Goal: Information Seeking & Learning: Find specific fact

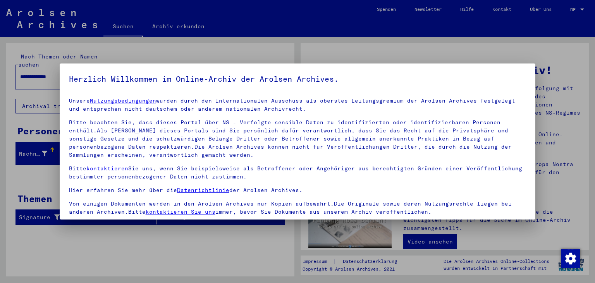
scroll to position [67, 0]
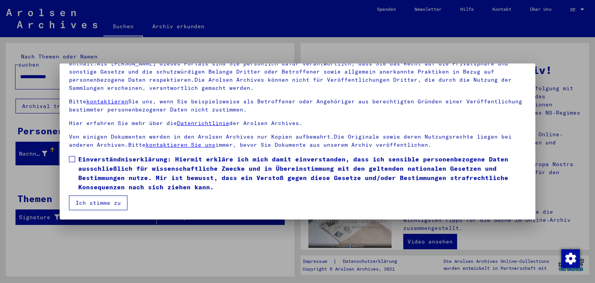
click at [74, 159] on span at bounding box center [72, 159] width 6 height 6
click at [102, 203] on button "Ich stimme zu" at bounding box center [98, 203] width 59 height 15
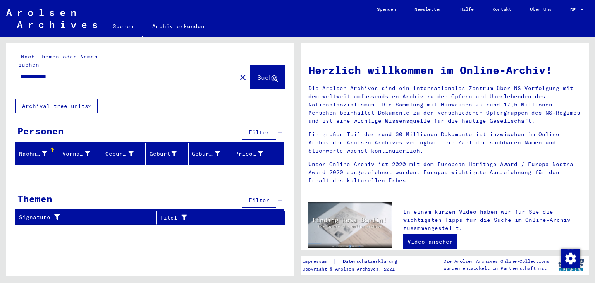
click at [76, 73] on input "**********" at bounding box center [123, 77] width 207 height 8
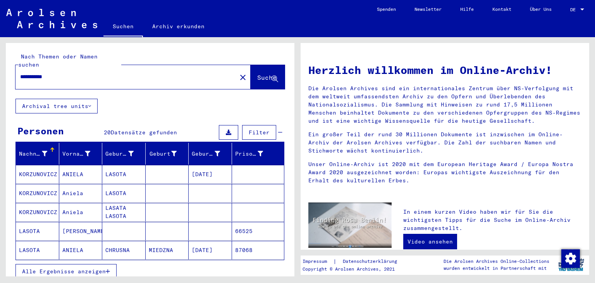
click at [255, 226] on mat-cell "66525" at bounding box center [258, 231] width 52 height 19
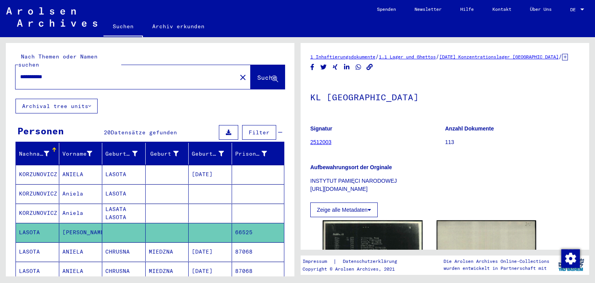
scroll to position [128, 0]
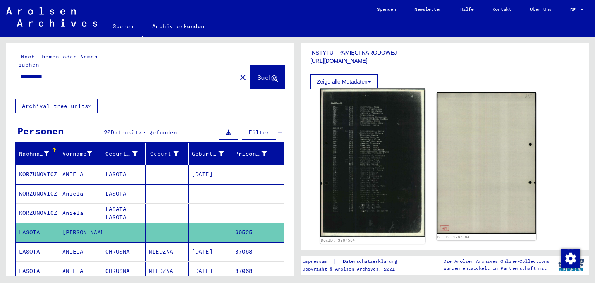
click at [394, 142] on img at bounding box center [373, 163] width 105 height 149
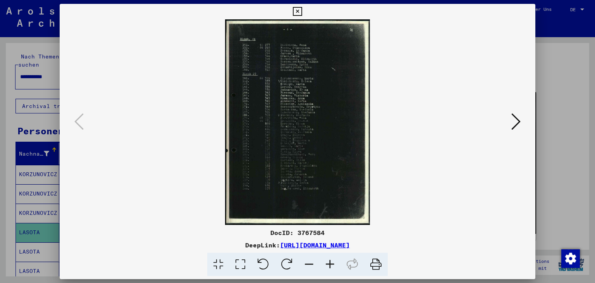
click at [333, 267] on icon at bounding box center [330, 265] width 21 height 24
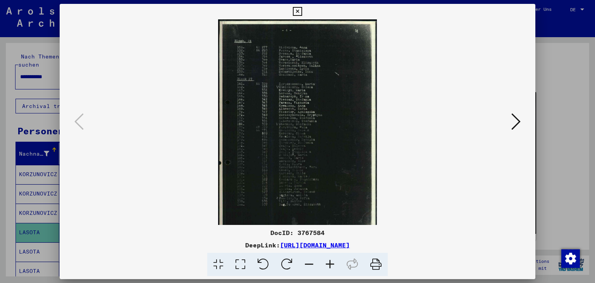
click at [333, 267] on icon at bounding box center [330, 265] width 21 height 24
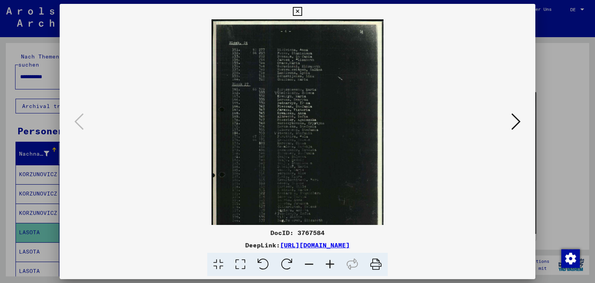
click at [333, 267] on icon at bounding box center [330, 265] width 21 height 24
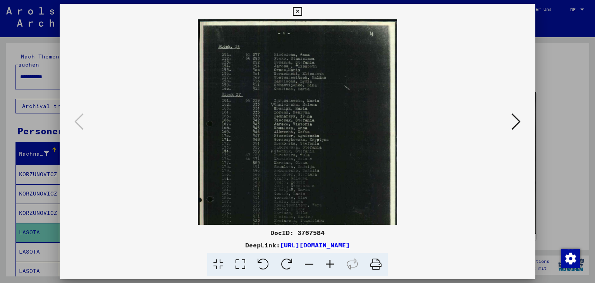
click at [333, 267] on icon at bounding box center [330, 265] width 21 height 24
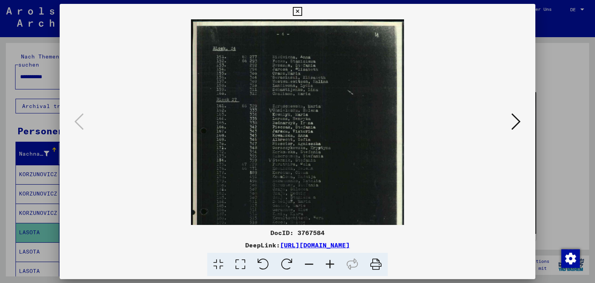
click at [333, 267] on icon at bounding box center [330, 265] width 21 height 24
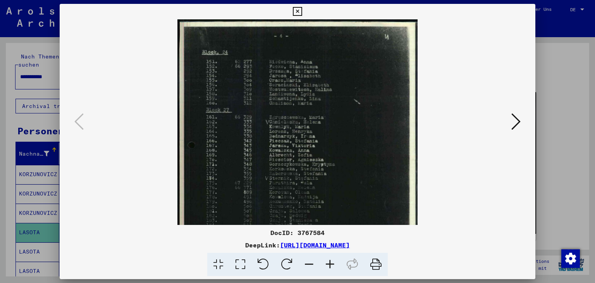
click at [333, 267] on icon at bounding box center [330, 265] width 21 height 24
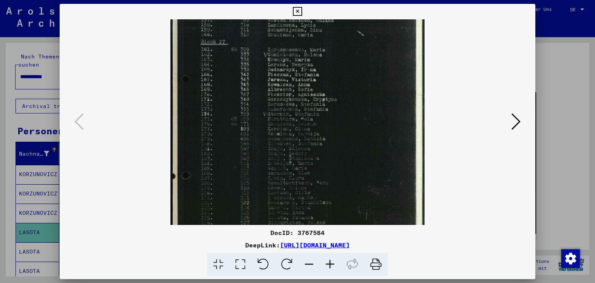
drag, startPoint x: 339, startPoint y: 179, endPoint x: 343, endPoint y: 107, distance: 72.2
click at [343, 107] on img at bounding box center [298, 126] width 254 height 361
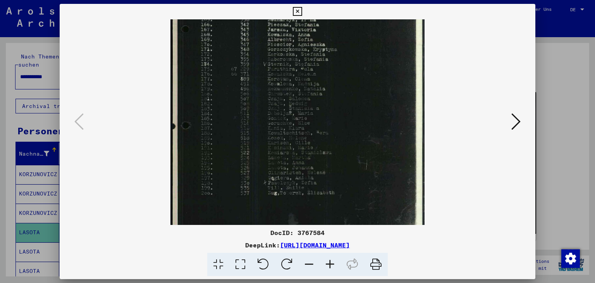
scroll to position [138, 0]
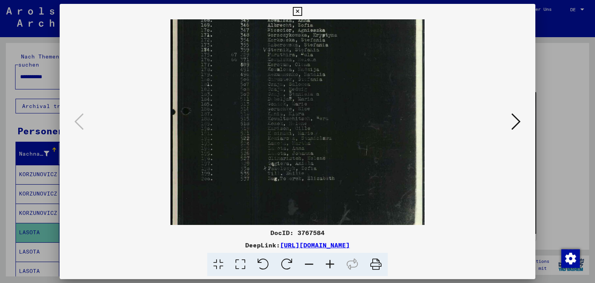
drag, startPoint x: 335, startPoint y: 164, endPoint x: 336, endPoint y: 100, distance: 63.6
click at [336, 100] on img at bounding box center [298, 62] width 254 height 361
click at [302, 11] on icon at bounding box center [297, 11] width 9 height 9
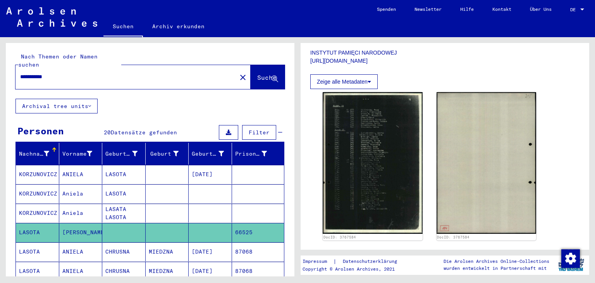
click at [24, 73] on input "**********" at bounding box center [126, 77] width 212 height 8
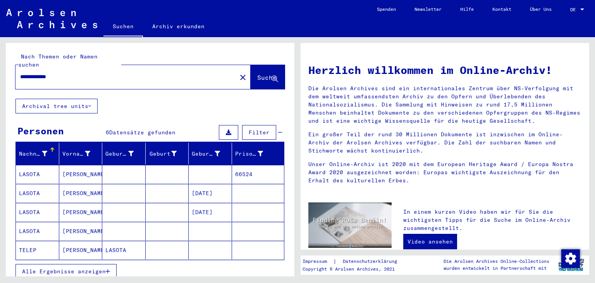
click at [89, 166] on mat-cell "[PERSON_NAME]" at bounding box center [80, 174] width 43 height 19
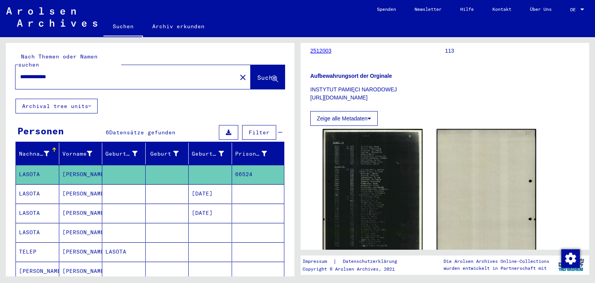
scroll to position [171, 0]
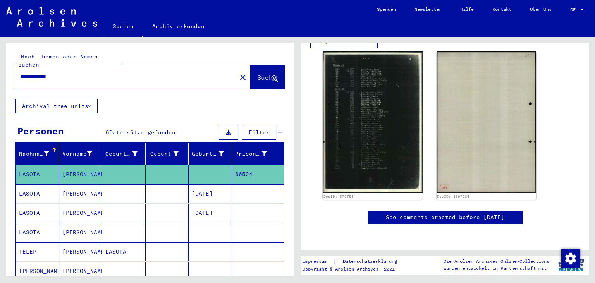
click at [87, 224] on mat-cell "[PERSON_NAME]" at bounding box center [80, 232] width 43 height 19
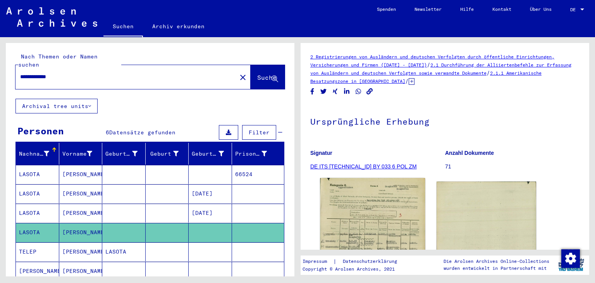
click at [388, 193] on img at bounding box center [373, 250] width 105 height 145
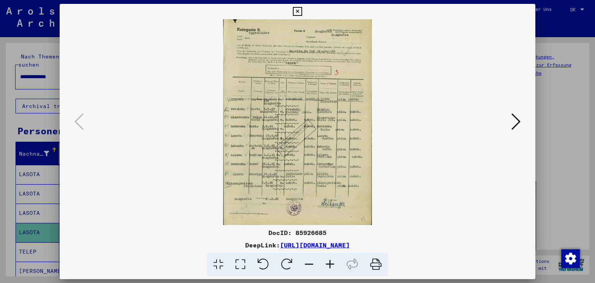
click at [330, 266] on icon at bounding box center [330, 265] width 21 height 24
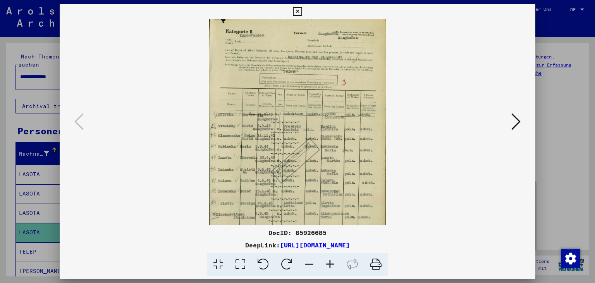
click at [330, 266] on icon at bounding box center [330, 265] width 21 height 24
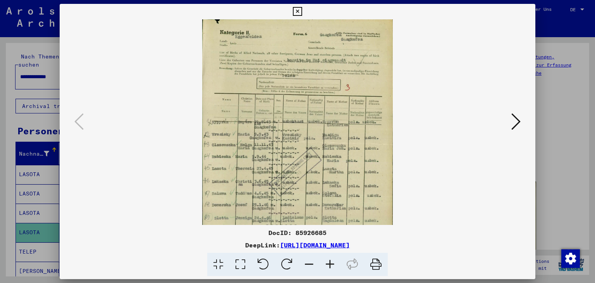
click at [330, 266] on icon at bounding box center [330, 265] width 21 height 24
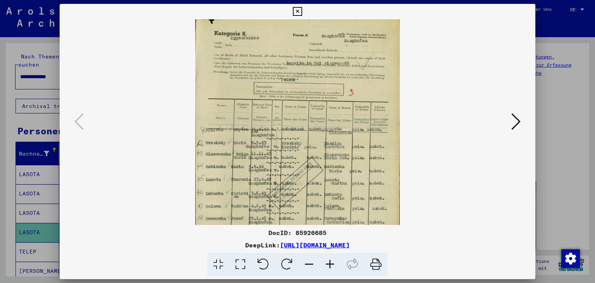
click at [330, 266] on icon at bounding box center [330, 265] width 21 height 24
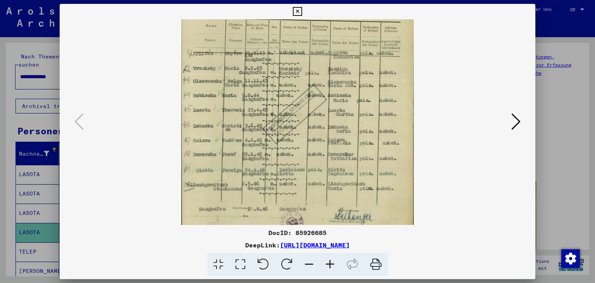
scroll to position [93, 0]
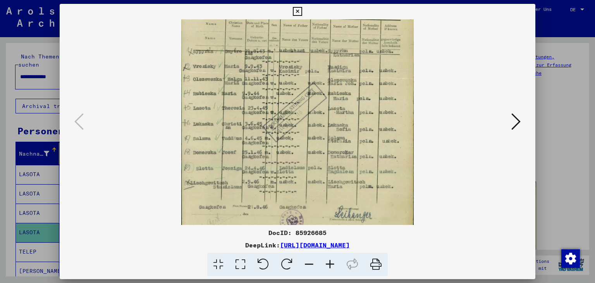
drag, startPoint x: 314, startPoint y: 190, endPoint x: 312, endPoint y: 113, distance: 77.2
click at [312, 113] on img at bounding box center [297, 87] width 233 height 322
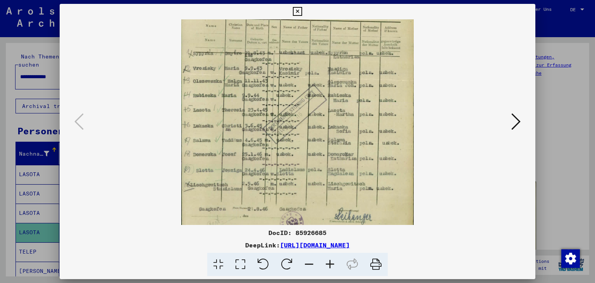
scroll to position [105, 0]
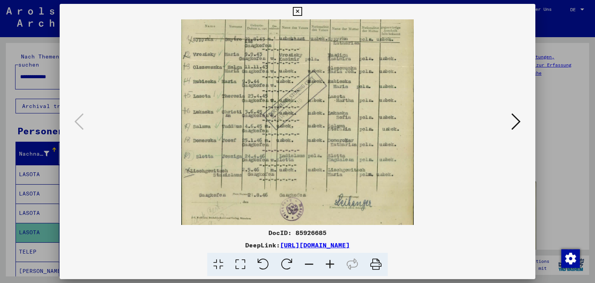
drag, startPoint x: 221, startPoint y: 124, endPoint x: 225, endPoint y: 85, distance: 39.3
click at [225, 85] on img at bounding box center [297, 75] width 233 height 322
click at [302, 10] on icon at bounding box center [297, 11] width 9 height 9
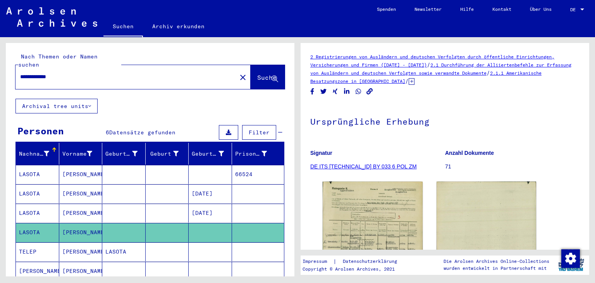
click at [120, 205] on mat-cell at bounding box center [123, 213] width 43 height 19
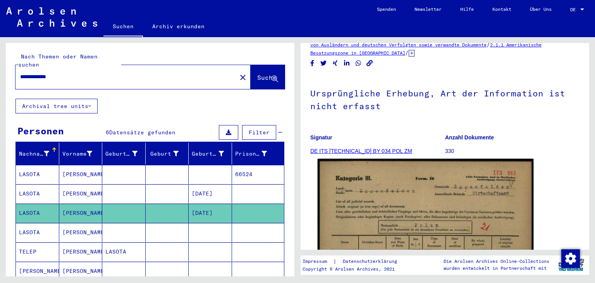
scroll to position [43, 0]
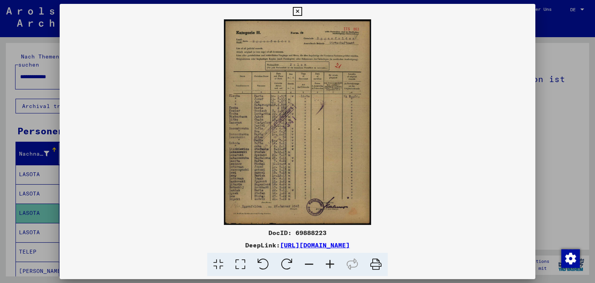
click at [331, 261] on icon at bounding box center [330, 265] width 21 height 24
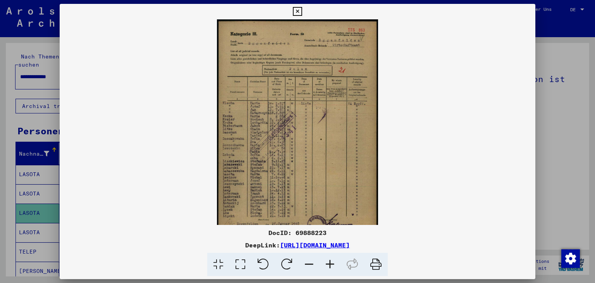
click at [331, 261] on icon at bounding box center [330, 265] width 21 height 24
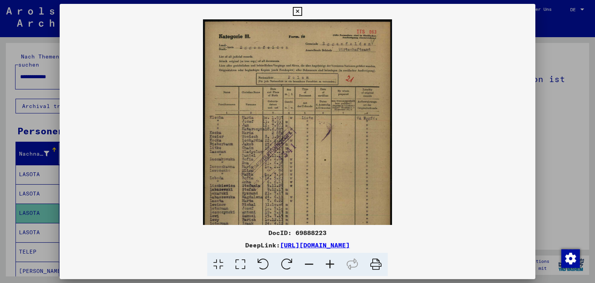
click at [331, 261] on icon at bounding box center [330, 265] width 21 height 24
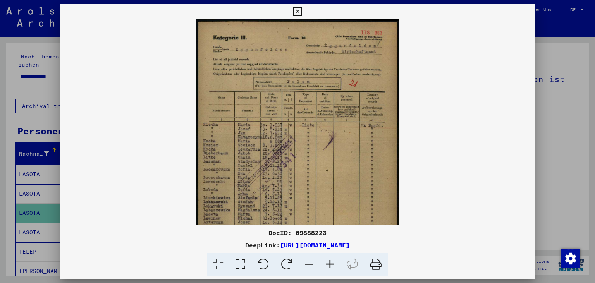
click at [331, 261] on icon at bounding box center [330, 265] width 21 height 24
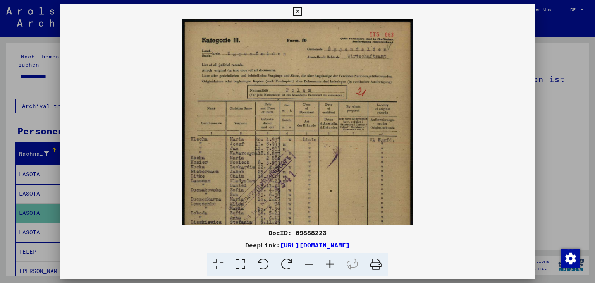
click at [331, 261] on icon at bounding box center [330, 265] width 21 height 24
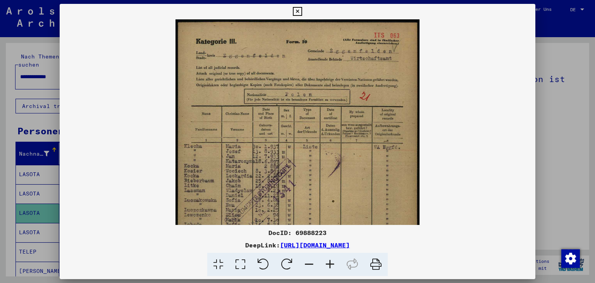
click at [331, 261] on icon at bounding box center [330, 265] width 21 height 24
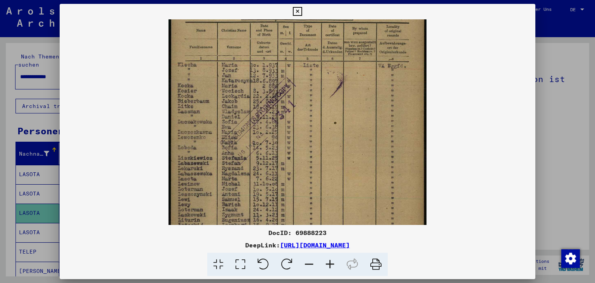
scroll to position [99, 0]
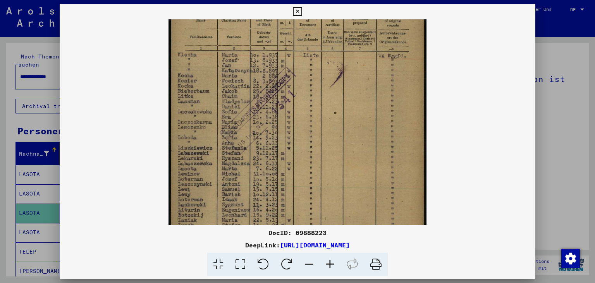
drag, startPoint x: 300, startPoint y: 169, endPoint x: 293, endPoint y: 105, distance: 64.4
click at [293, 105] on img at bounding box center [298, 101] width 259 height 361
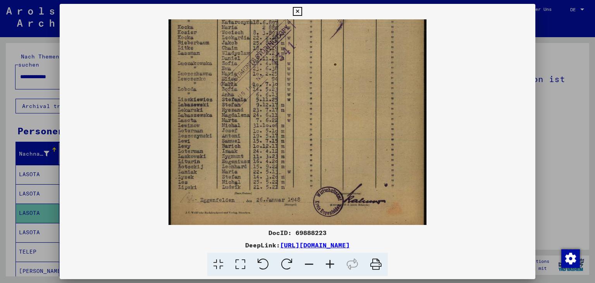
scroll to position [152, 0]
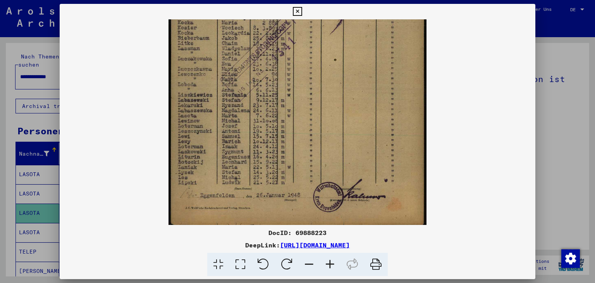
drag, startPoint x: 229, startPoint y: 151, endPoint x: 228, endPoint y: 130, distance: 21.3
click at [228, 130] on img at bounding box center [298, 47] width 259 height 361
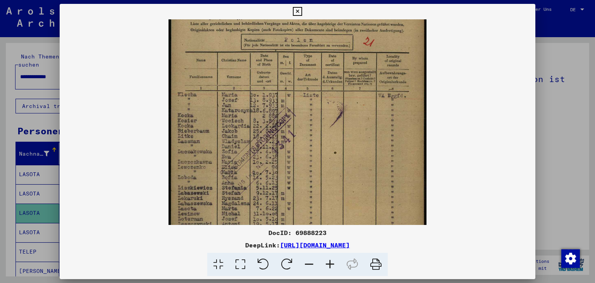
scroll to position [35, 0]
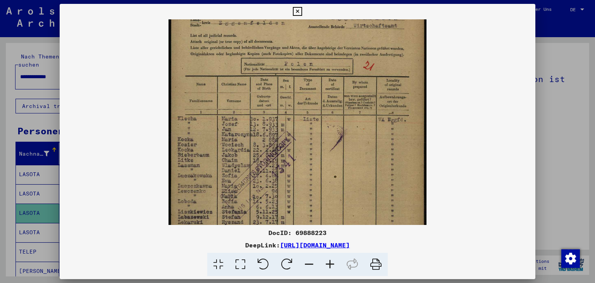
drag, startPoint x: 357, startPoint y: 58, endPoint x: 359, endPoint y: 175, distance: 116.7
click at [359, 175] on img at bounding box center [298, 164] width 259 height 361
click at [302, 10] on icon at bounding box center [297, 11] width 9 height 9
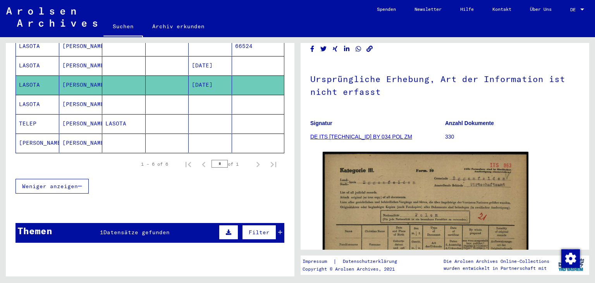
scroll to position [0, 0]
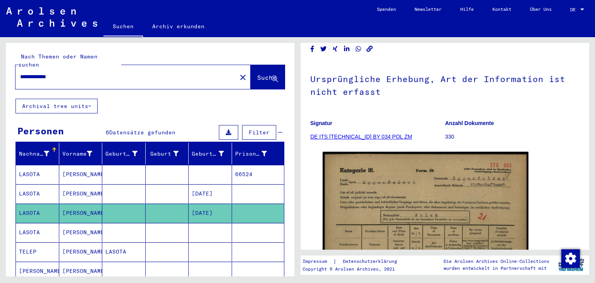
click at [33, 73] on input "**********" at bounding box center [126, 77] width 212 height 8
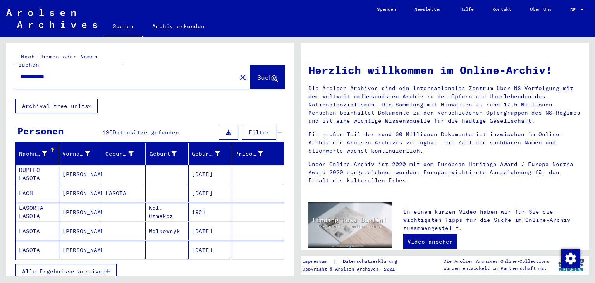
click at [64, 73] on input "**********" at bounding box center [123, 77] width 207 height 8
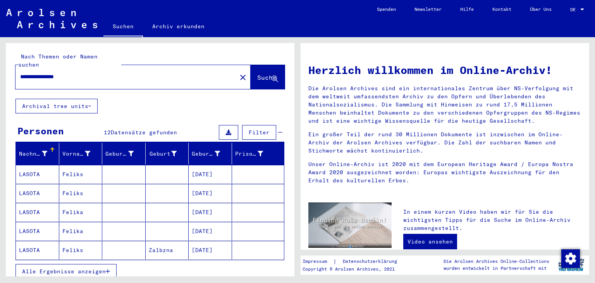
drag, startPoint x: 33, startPoint y: 68, endPoint x: 38, endPoint y: 64, distance: 6.1
click at [33, 73] on input "**********" at bounding box center [123, 77] width 207 height 8
click at [142, 184] on mat-cell at bounding box center [123, 193] width 43 height 19
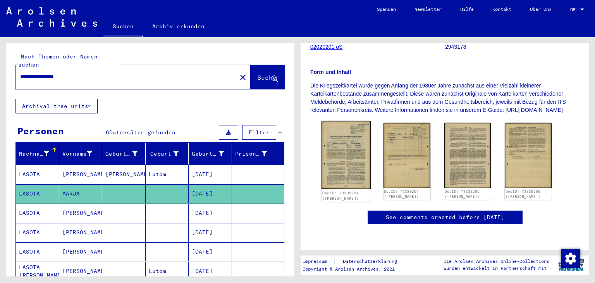
scroll to position [128, 0]
click at [126, 204] on mat-cell at bounding box center [123, 213] width 43 height 19
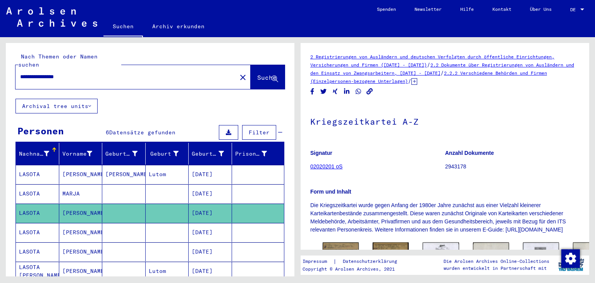
click at [221, 223] on mat-cell "[DATE]" at bounding box center [210, 232] width 43 height 19
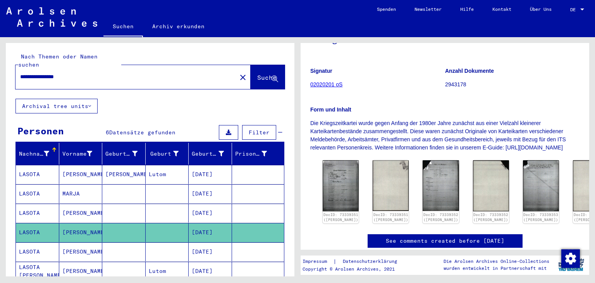
scroll to position [85, 0]
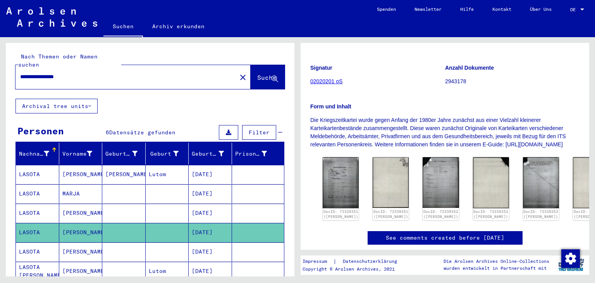
click at [216, 204] on mat-cell "[DATE]" at bounding box center [210, 213] width 43 height 19
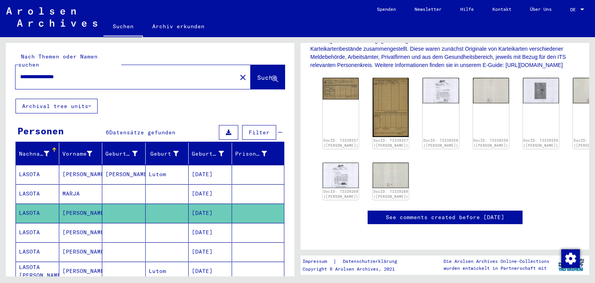
scroll to position [171, 0]
click at [340, 90] on img at bounding box center [341, 87] width 38 height 23
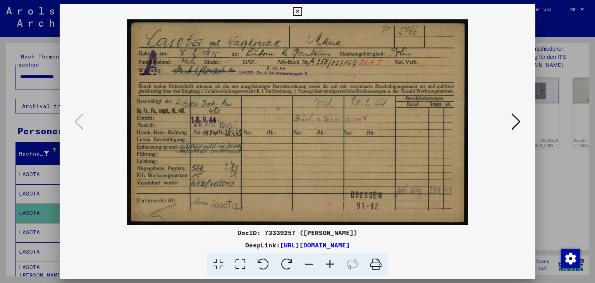
click at [520, 121] on icon at bounding box center [516, 121] width 9 height 19
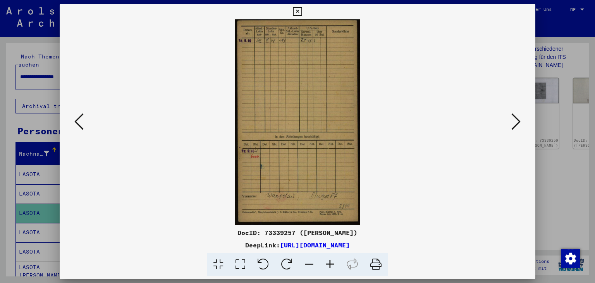
click at [520, 121] on icon at bounding box center [516, 121] width 9 height 19
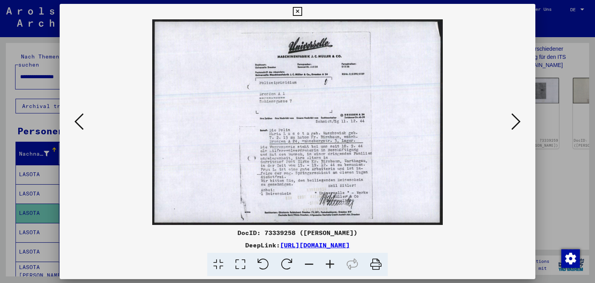
click at [520, 121] on icon at bounding box center [516, 121] width 9 height 19
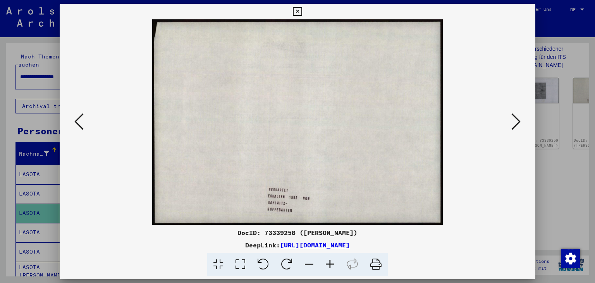
click at [520, 121] on icon at bounding box center [516, 121] width 9 height 19
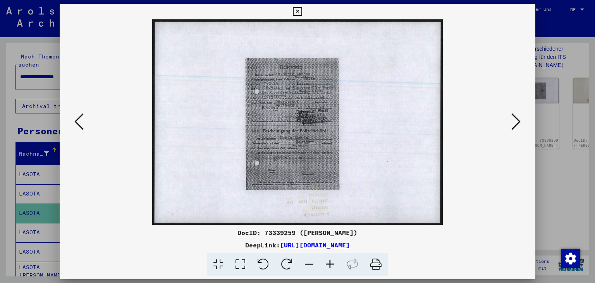
click at [520, 121] on icon at bounding box center [516, 121] width 9 height 19
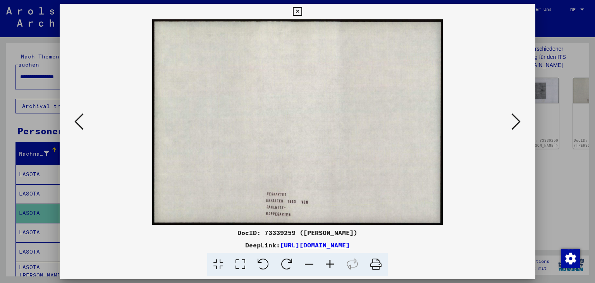
click at [304, 4] on button at bounding box center [298, 12] width 14 height 16
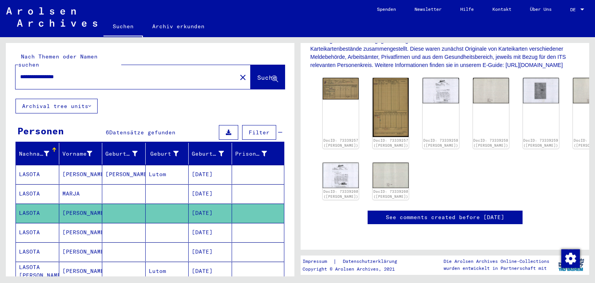
click at [204, 223] on mat-cell "[DATE]" at bounding box center [210, 232] width 43 height 19
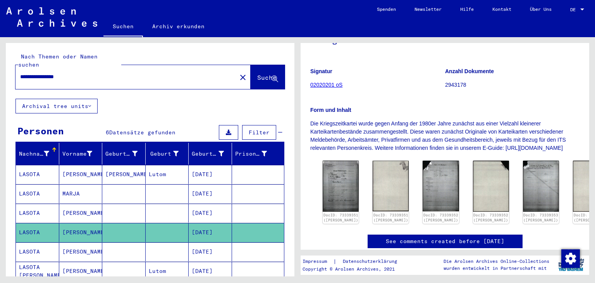
scroll to position [171, 0]
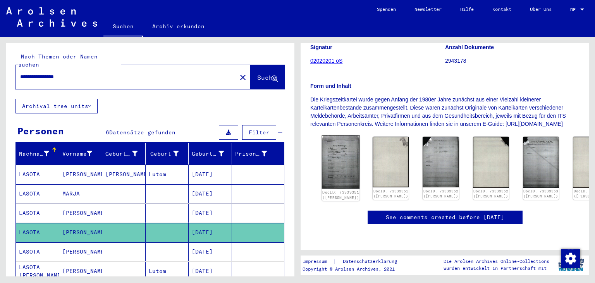
click at [348, 135] on img at bounding box center [341, 161] width 38 height 53
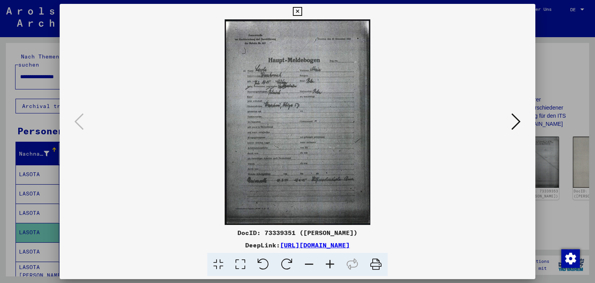
click at [517, 124] on icon at bounding box center [516, 121] width 9 height 19
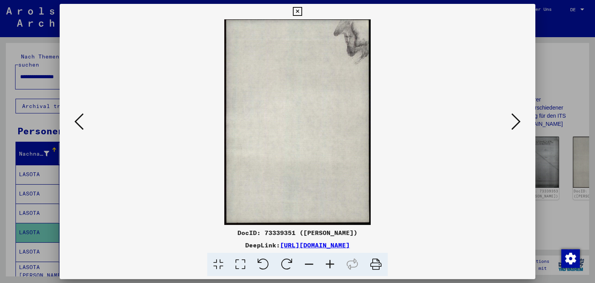
click at [517, 124] on icon at bounding box center [516, 121] width 9 height 19
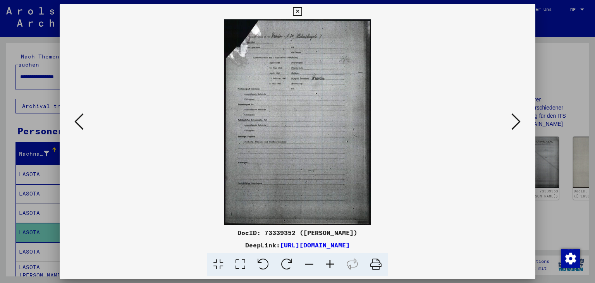
click at [517, 124] on icon at bounding box center [516, 121] width 9 height 19
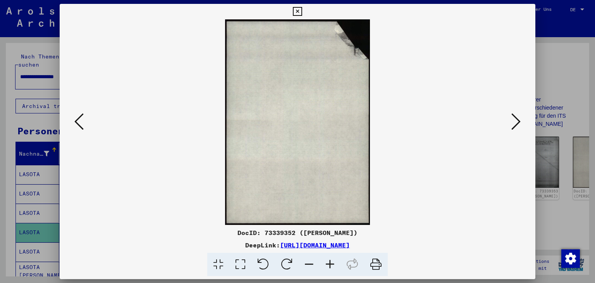
click at [517, 124] on icon at bounding box center [516, 121] width 9 height 19
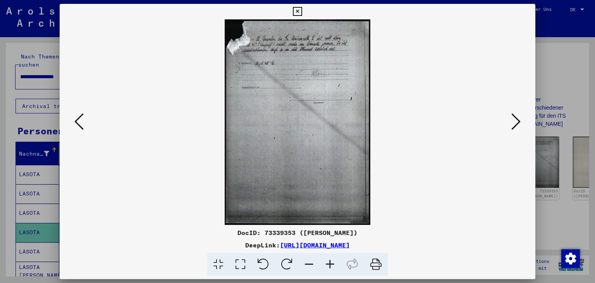
click at [302, 12] on icon at bounding box center [297, 11] width 9 height 9
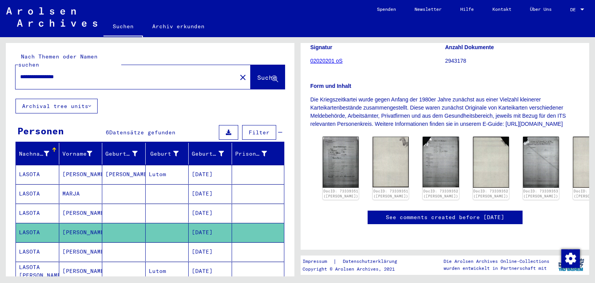
click at [215, 248] on mat-cell "[DATE]" at bounding box center [210, 252] width 43 height 19
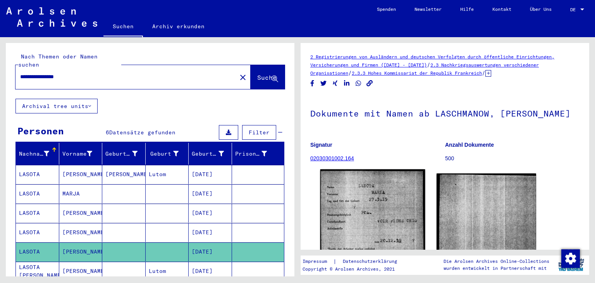
click at [360, 198] on img at bounding box center [373, 241] width 105 height 145
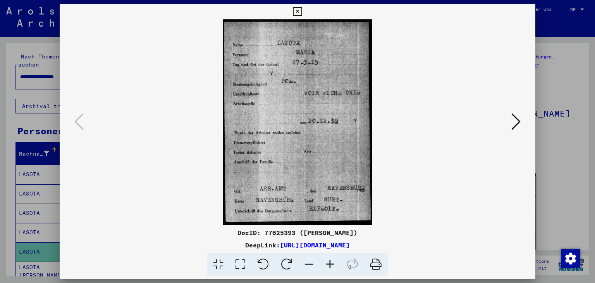
click at [519, 124] on icon at bounding box center [516, 121] width 9 height 19
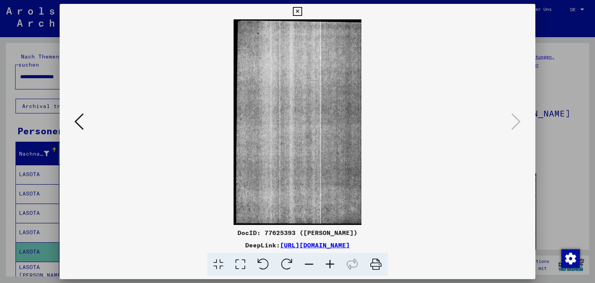
click at [302, 10] on icon at bounding box center [297, 11] width 9 height 9
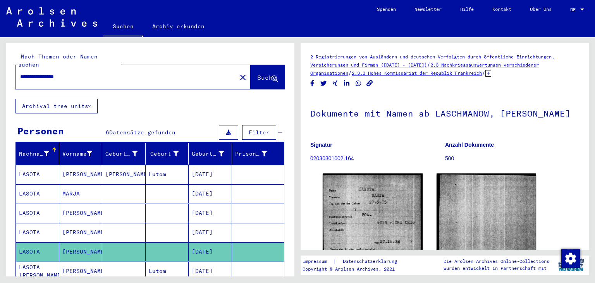
click at [72, 73] on input "**********" at bounding box center [126, 77] width 212 height 8
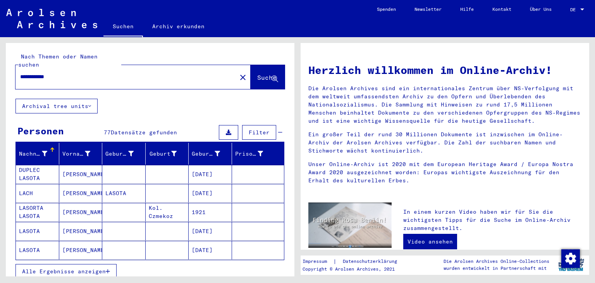
click at [70, 73] on input "**********" at bounding box center [123, 77] width 207 height 8
type input "**********"
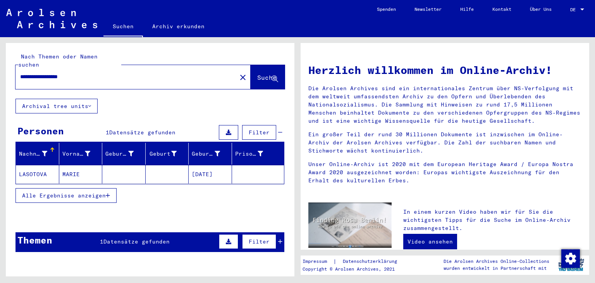
click at [221, 166] on mat-cell "[DATE]" at bounding box center [210, 174] width 43 height 19
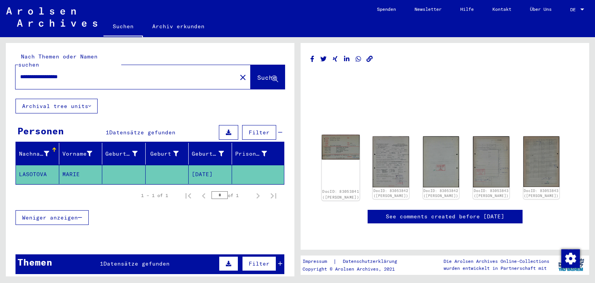
click at [349, 151] on img at bounding box center [341, 147] width 38 height 25
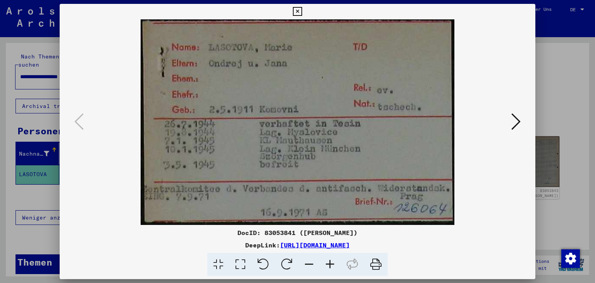
click at [516, 119] on icon at bounding box center [516, 121] width 9 height 19
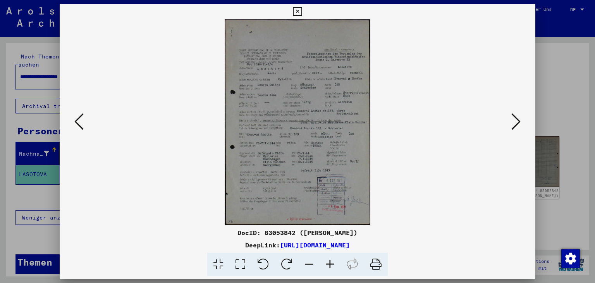
click at [518, 122] on icon at bounding box center [516, 121] width 9 height 19
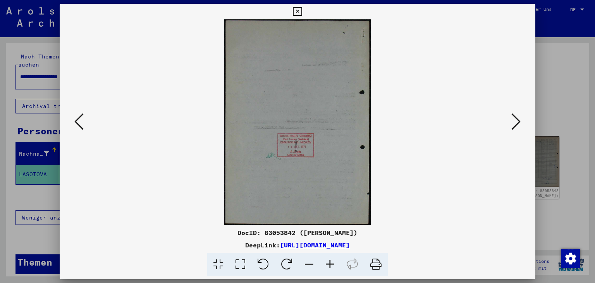
click at [518, 122] on icon at bounding box center [516, 121] width 9 height 19
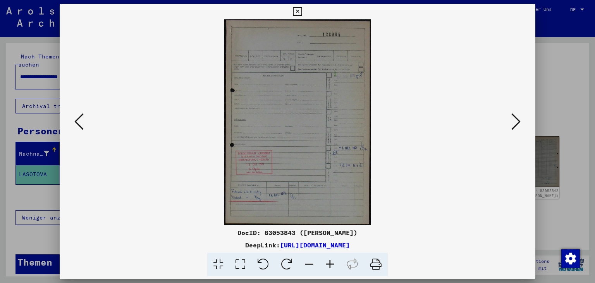
click at [518, 122] on icon at bounding box center [516, 121] width 9 height 19
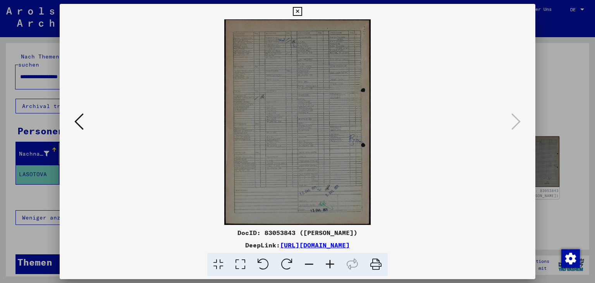
click at [76, 125] on icon at bounding box center [78, 121] width 9 height 19
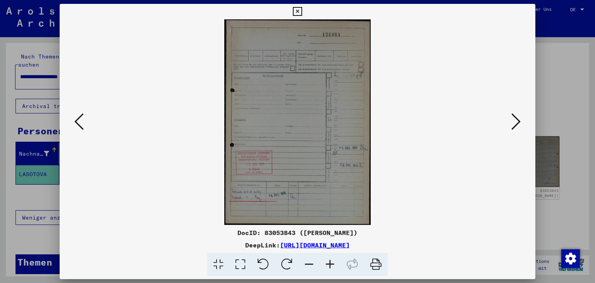
click at [76, 125] on icon at bounding box center [78, 121] width 9 height 19
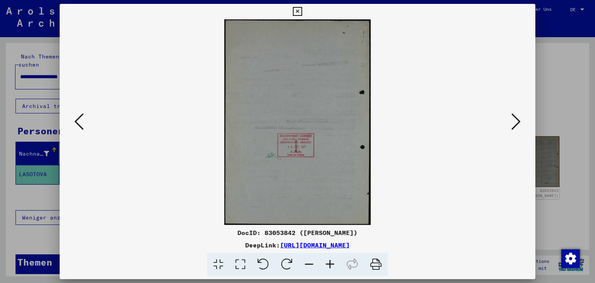
click at [76, 125] on icon at bounding box center [78, 121] width 9 height 19
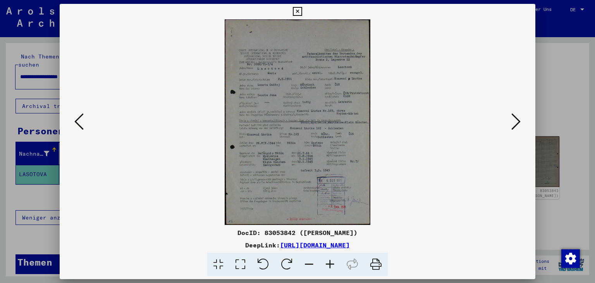
click at [76, 125] on icon at bounding box center [78, 121] width 9 height 19
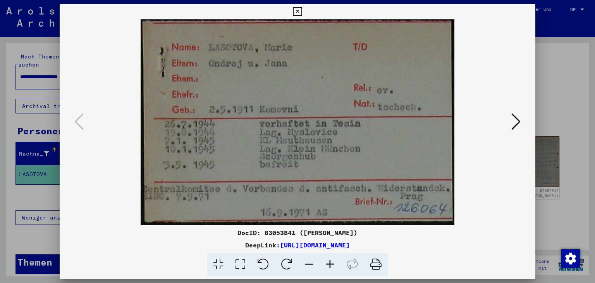
click at [514, 128] on icon at bounding box center [516, 121] width 9 height 19
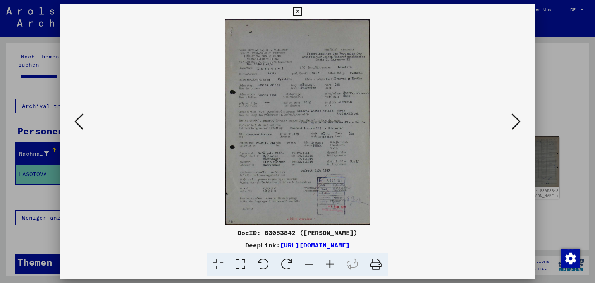
drag, startPoint x: 441, startPoint y: 245, endPoint x: 199, endPoint y: 247, distance: 242.3
click at [199, 247] on div "DeepLink: [URL][DOMAIN_NAME]" at bounding box center [298, 245] width 476 height 9
click at [78, 126] on icon at bounding box center [78, 121] width 9 height 19
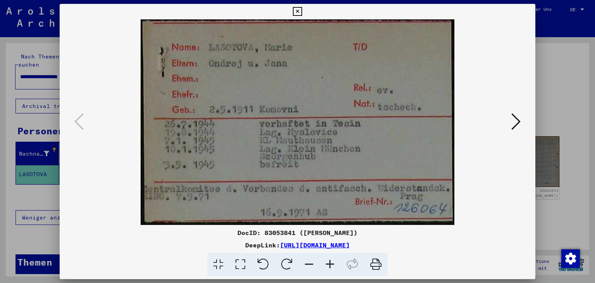
drag, startPoint x: 444, startPoint y: 249, endPoint x: 200, endPoint y: 248, distance: 244.2
click at [200, 248] on div "DeepLink: [URL][DOMAIN_NAME]" at bounding box center [298, 245] width 476 height 9
copy link "[URL][DOMAIN_NAME]"
click at [302, 11] on icon at bounding box center [297, 11] width 9 height 9
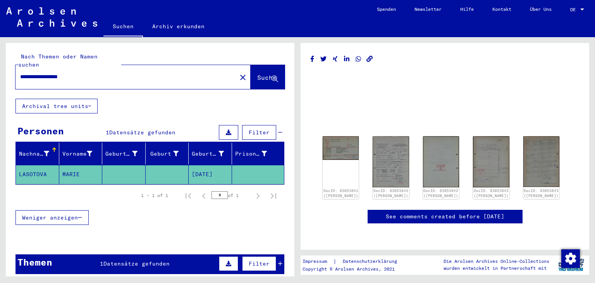
click at [34, 73] on input "**********" at bounding box center [126, 77] width 212 height 8
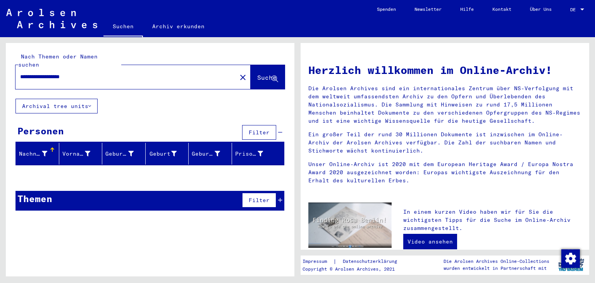
click at [36, 73] on input "**********" at bounding box center [123, 77] width 207 height 8
click at [31, 73] on input "**********" at bounding box center [123, 77] width 207 height 8
click at [47, 73] on input "**********" at bounding box center [123, 77] width 207 height 8
click at [77, 73] on input "**********" at bounding box center [123, 77] width 207 height 8
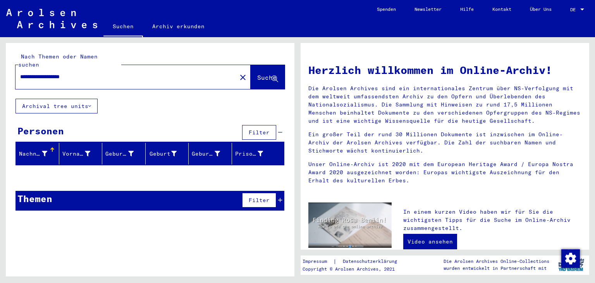
click at [97, 73] on input "**********" at bounding box center [123, 77] width 207 height 8
click at [83, 73] on input "**********" at bounding box center [123, 77] width 207 height 8
click at [32, 73] on input "**********" at bounding box center [123, 77] width 207 height 8
drag, startPoint x: 123, startPoint y: 66, endPoint x: 0, endPoint y: 39, distance: 126.1
click at [20, 73] on input "**********" at bounding box center [123, 77] width 207 height 8
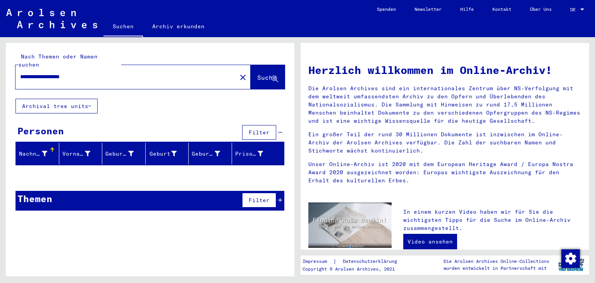
paste input "text"
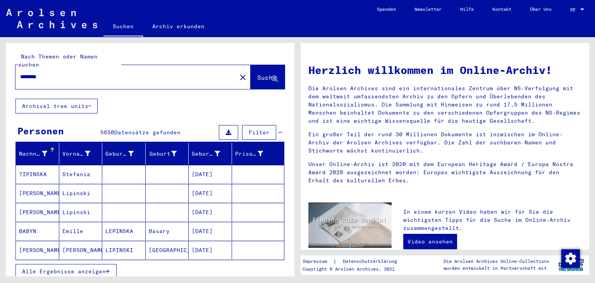
type input "********"
